Goal: Transaction & Acquisition: Purchase product/service

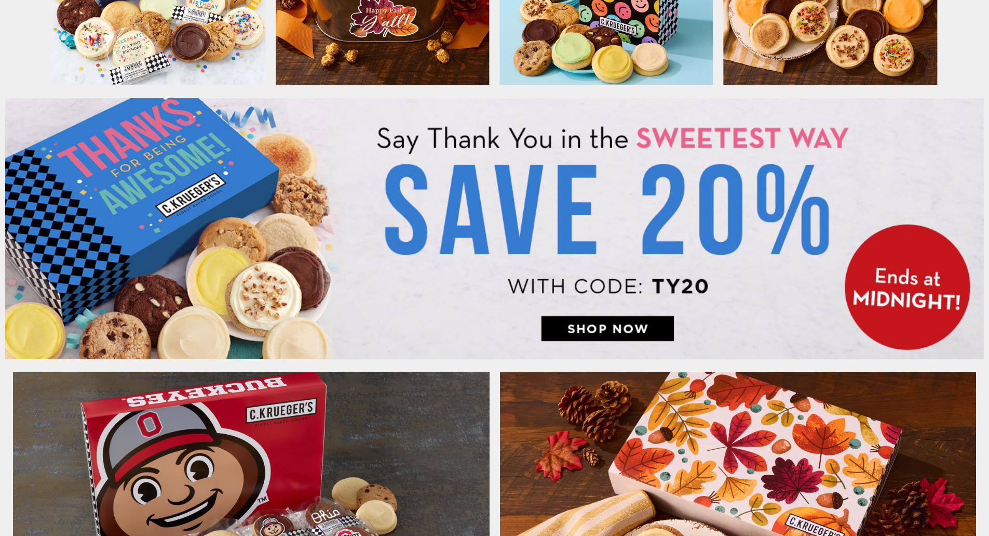
scroll to position [623, 0]
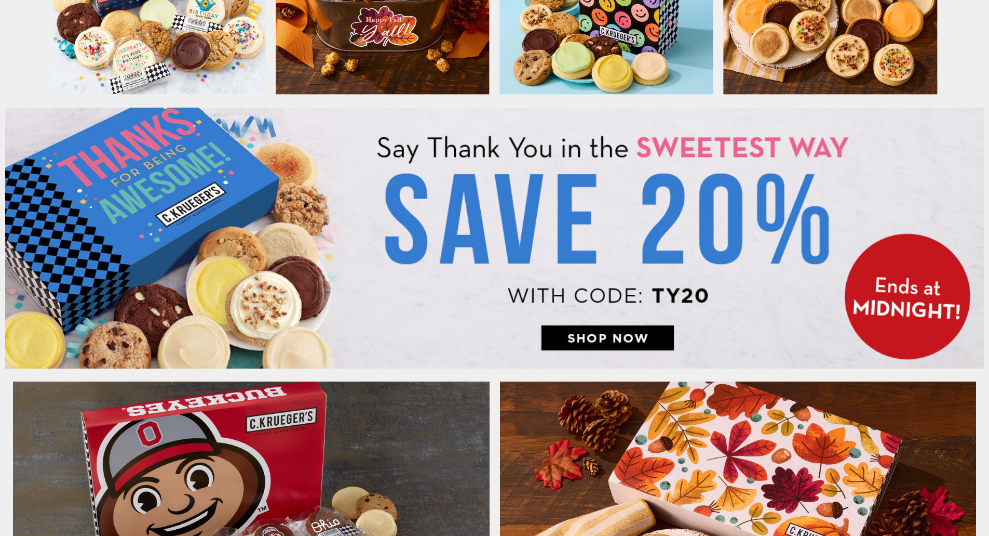
click at [595, 338] on img at bounding box center [494, 238] width 979 height 261
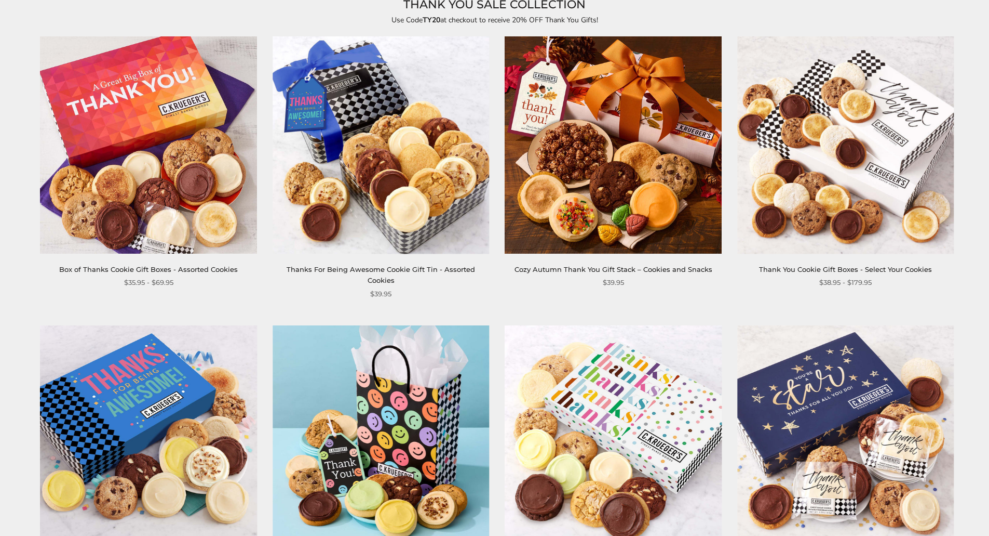
scroll to position [208, 0]
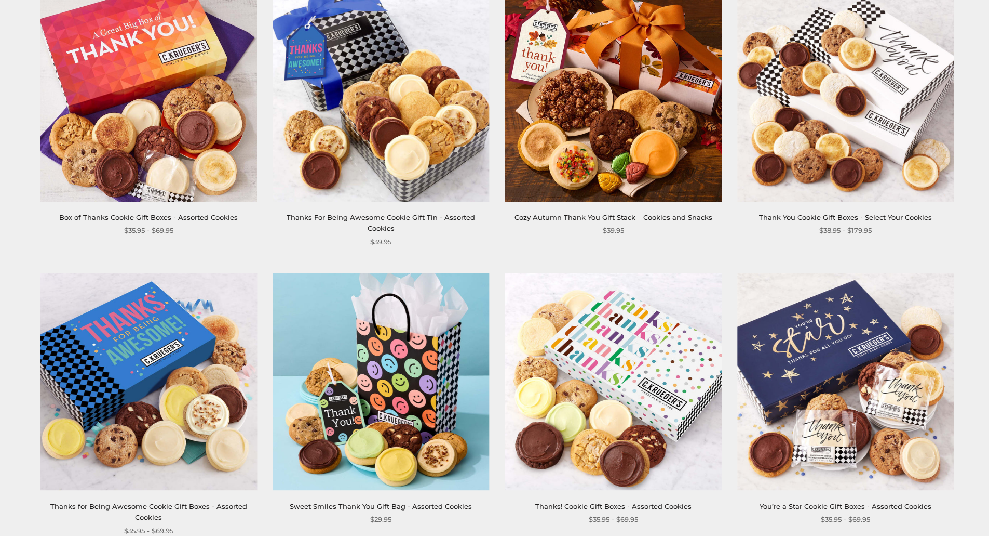
click at [409, 147] on img at bounding box center [381, 93] width 217 height 217
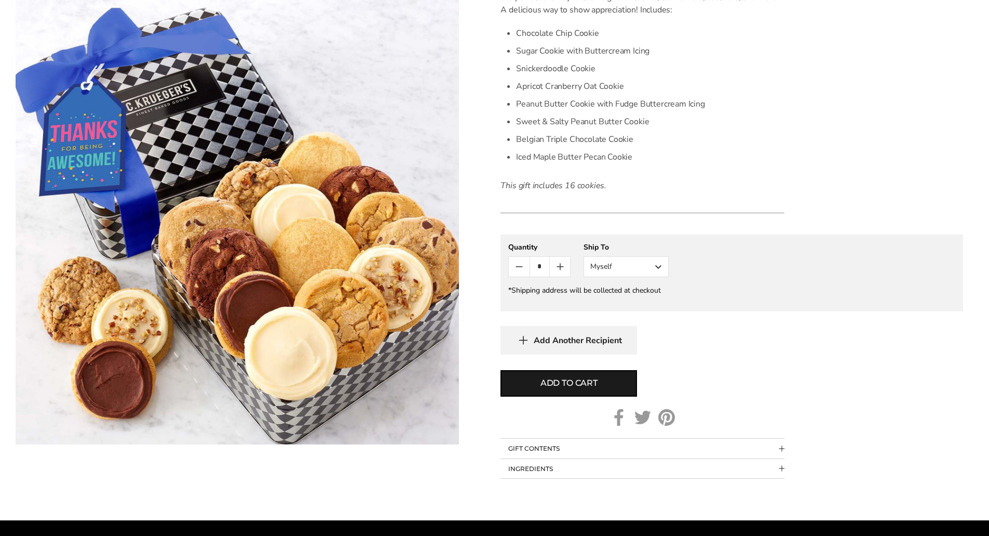
scroll to position [416, 0]
